Goal: Information Seeking & Learning: Learn about a topic

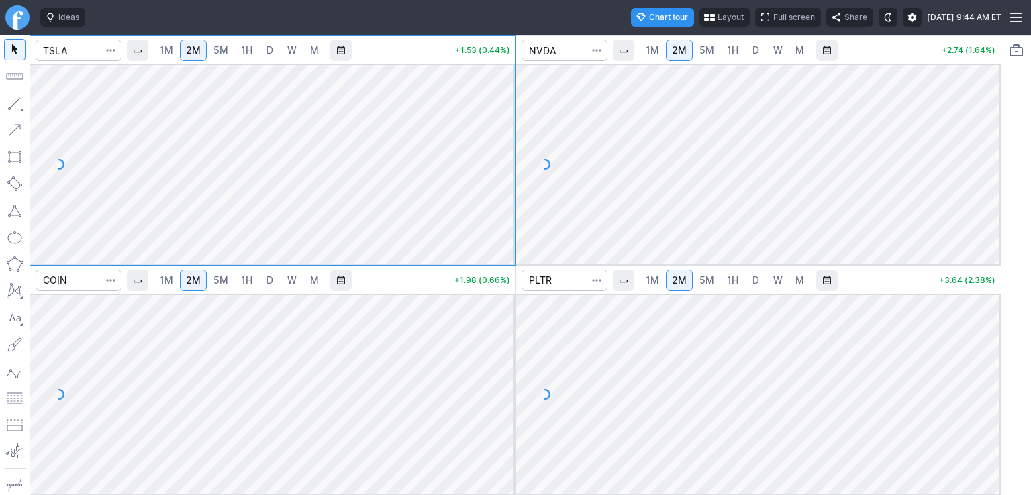
drag, startPoint x: 985, startPoint y: 101, endPoint x: 979, endPoint y: 142, distance: 41.4
click at [979, 142] on div at bounding box center [987, 161] width 28 height 166
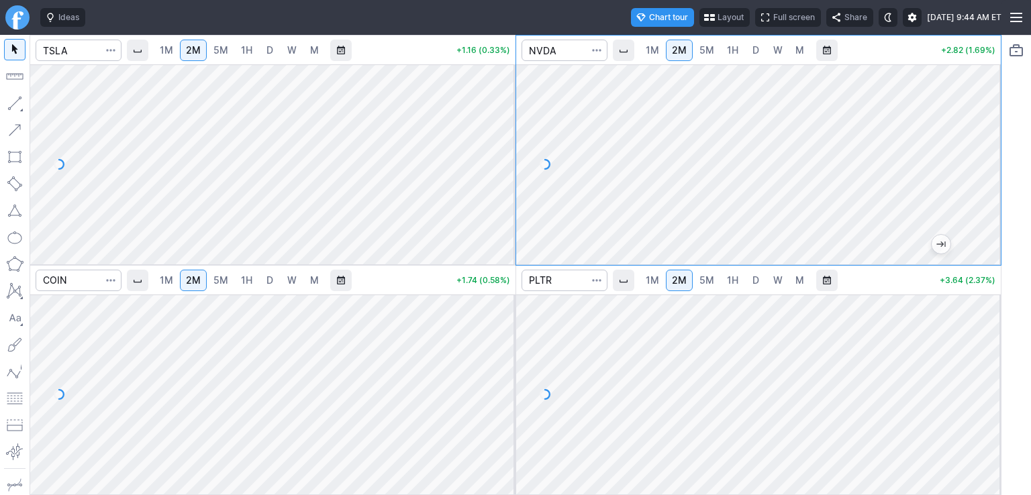
drag, startPoint x: 988, startPoint y: 334, endPoint x: 986, endPoint y: 360, distance: 26.3
click at [986, 360] on div at bounding box center [987, 391] width 28 height 166
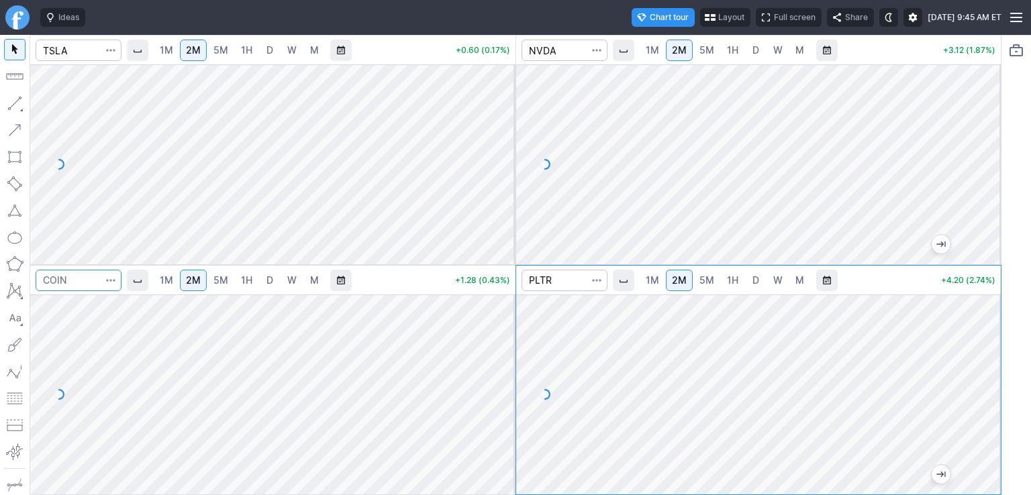
click at [88, 279] on input "Search" at bounding box center [79, 280] width 86 height 21
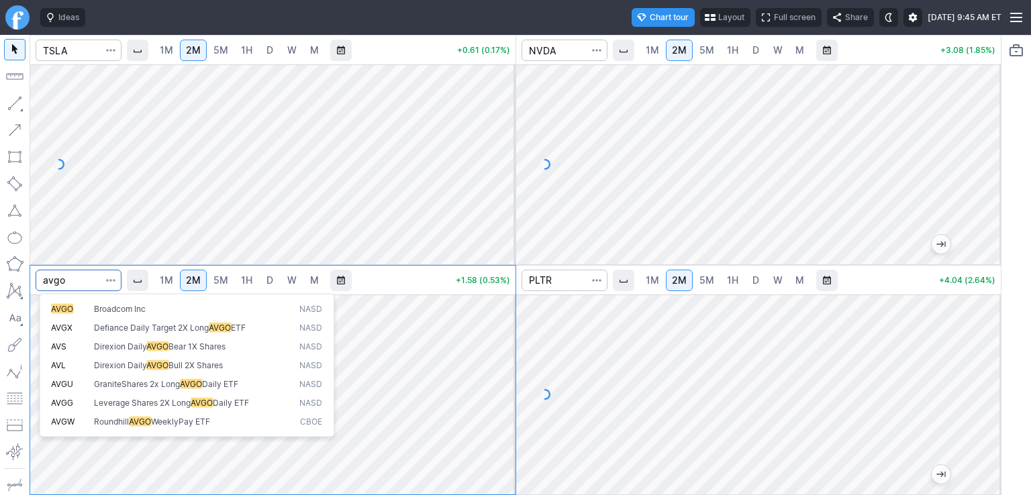
type input "avgo"
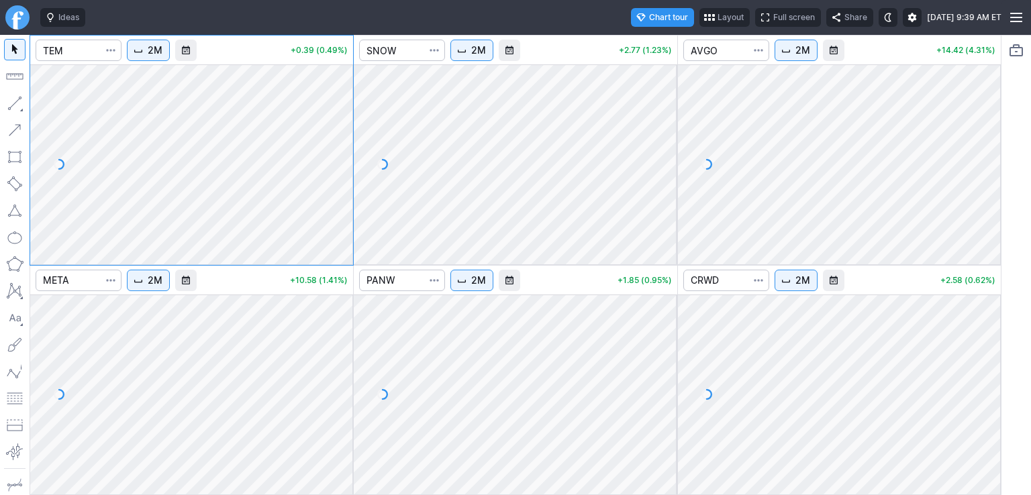
drag, startPoint x: 660, startPoint y: 92, endPoint x: 653, endPoint y: 164, distance: 72.1
click at [653, 164] on div at bounding box center [663, 161] width 28 height 166
